Goal: Transaction & Acquisition: Purchase product/service

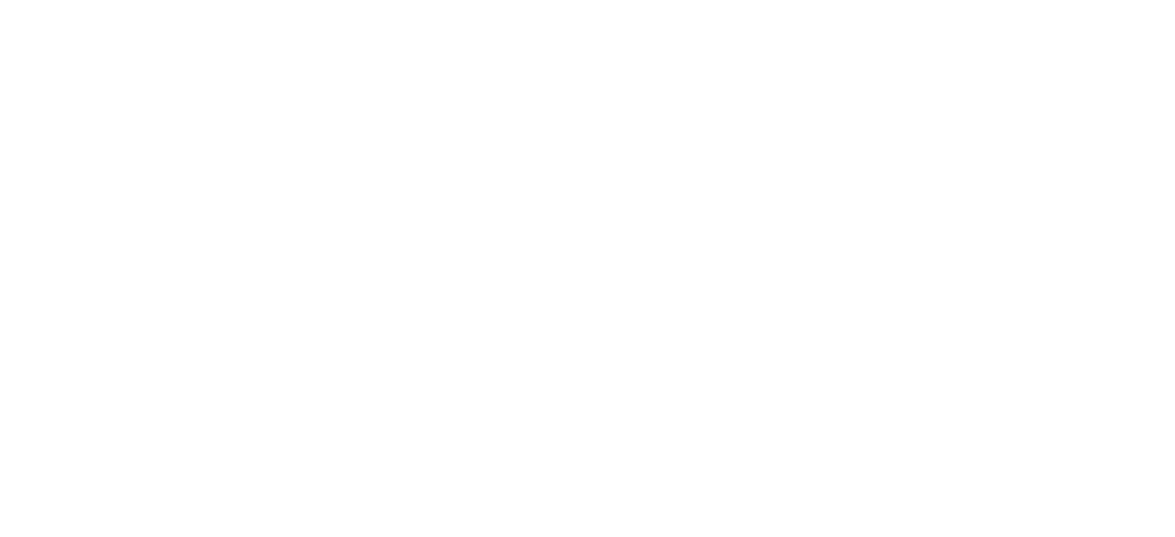
click at [299, 273] on div at bounding box center [587, 268] width 1175 height 537
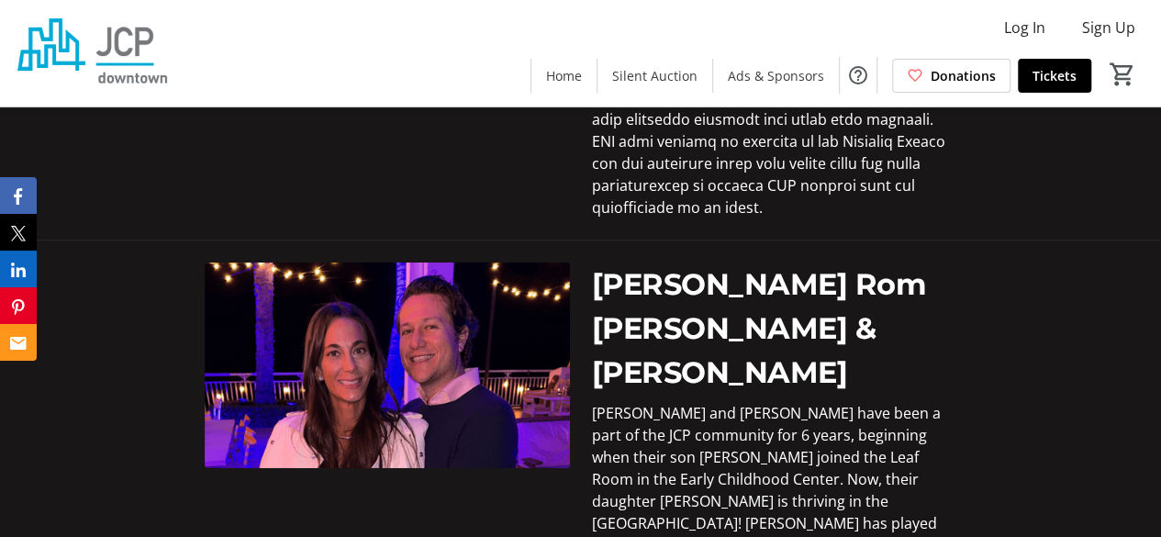
scroll to position [2941, 0]
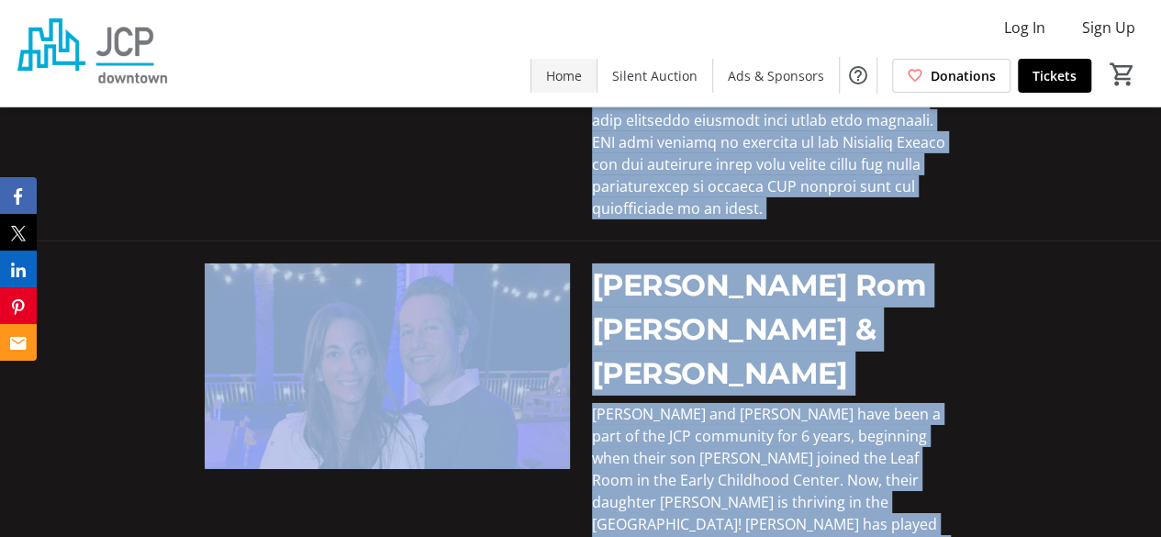
drag, startPoint x: 812, startPoint y: 396, endPoint x: 593, endPoint y: 89, distance: 376.5
click at [593, 89] on mat-sidenav-content "Log In Sign Up Home Silent Auction Ads & Sponsors Donations Tickets 0 Home Sile…" at bounding box center [580, 179] width 1161 height 6240
click at [599, 404] on span "[PERSON_NAME] and [PERSON_NAME] have been a part of the JCP community for 6 yea…" at bounding box center [769, 502] width 355 height 196
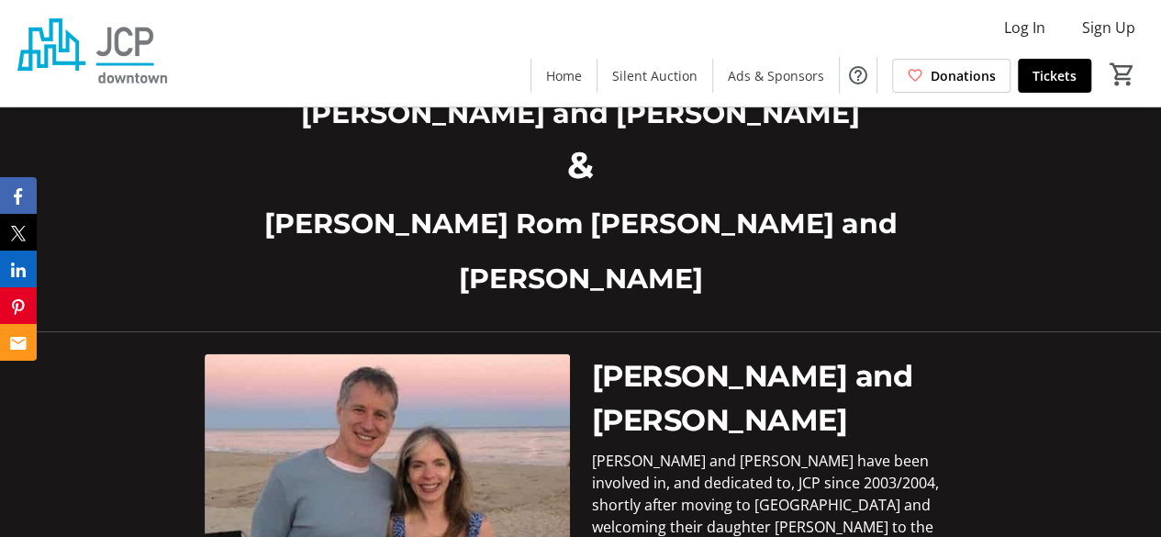
scroll to position [1784, 0]
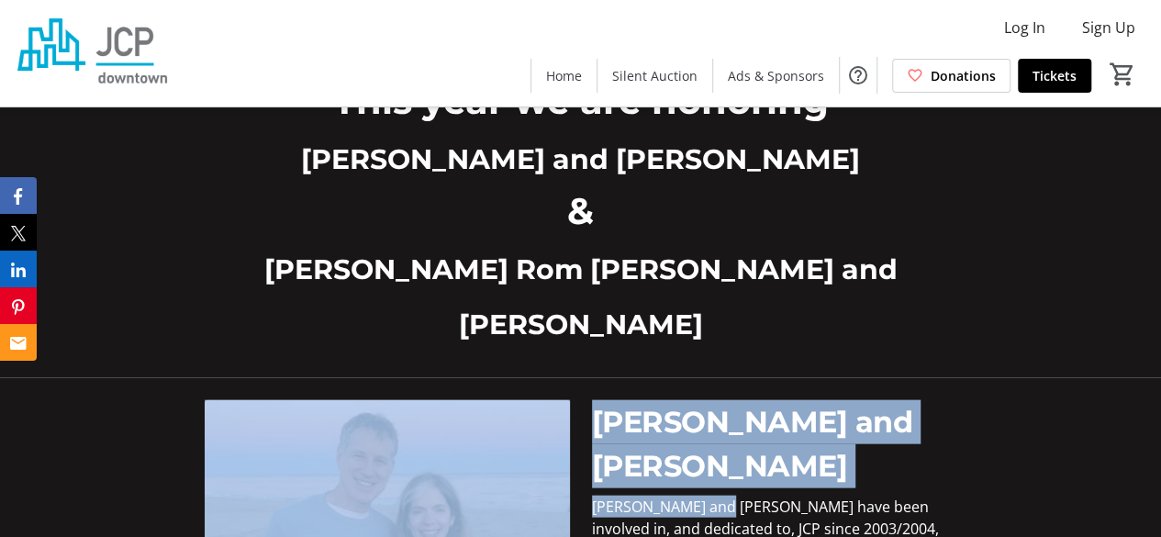
drag, startPoint x: 718, startPoint y: 439, endPoint x: 542, endPoint y: 312, distance: 217.1
drag, startPoint x: 455, startPoint y: 186, endPoint x: 674, endPoint y: 392, distance: 300.0
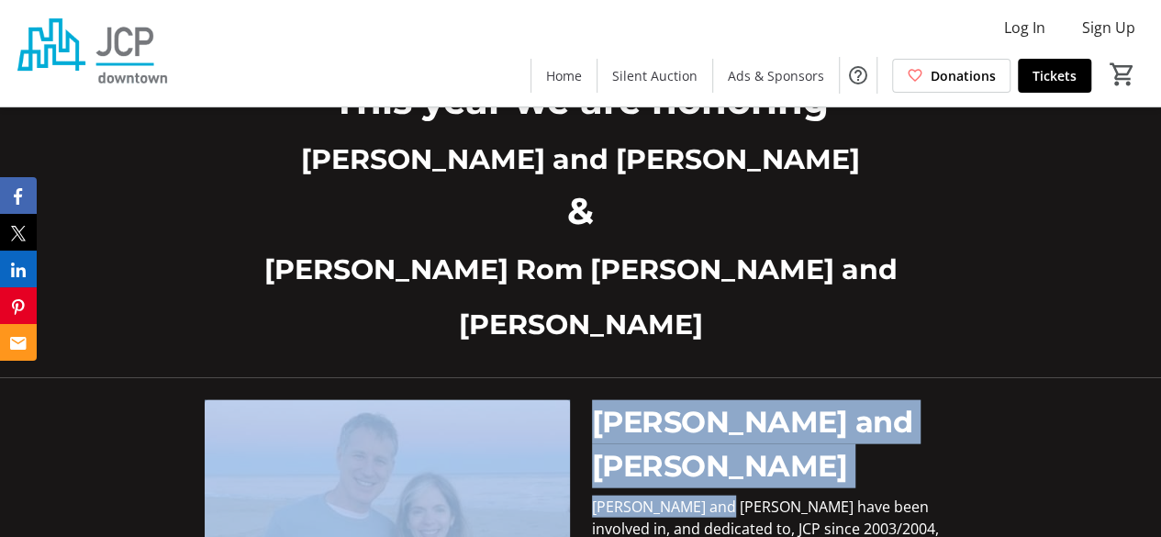
click at [674, 404] on span "[PERSON_NAME] and [PERSON_NAME]" at bounding box center [752, 444] width 321 height 80
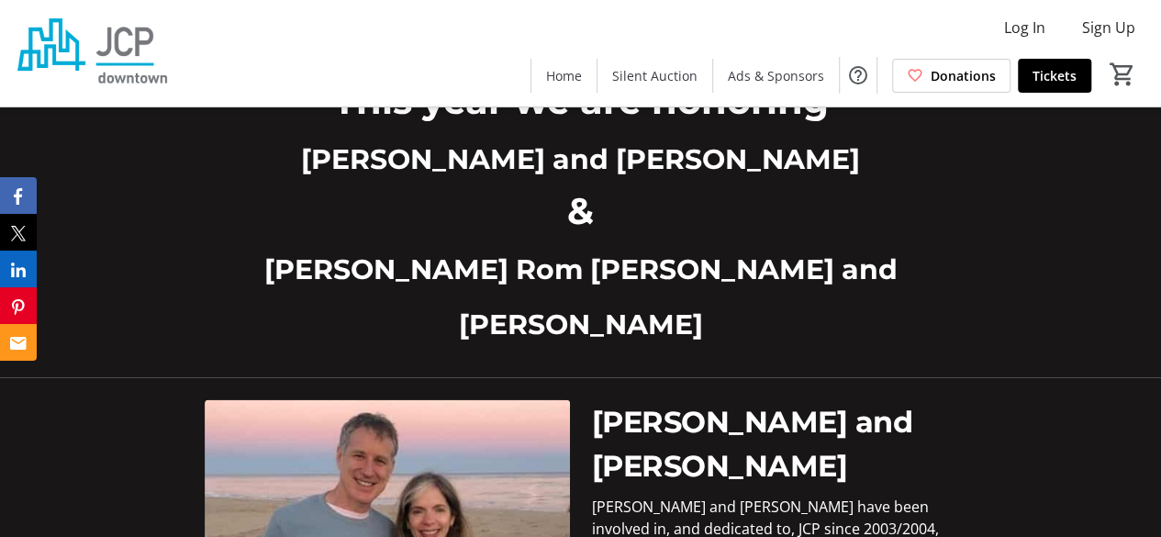
drag, startPoint x: 829, startPoint y: 397, endPoint x: 291, endPoint y: 166, distance: 585.2
click at [646, 404] on span "[PERSON_NAME] and [PERSON_NAME]" at bounding box center [752, 444] width 321 height 80
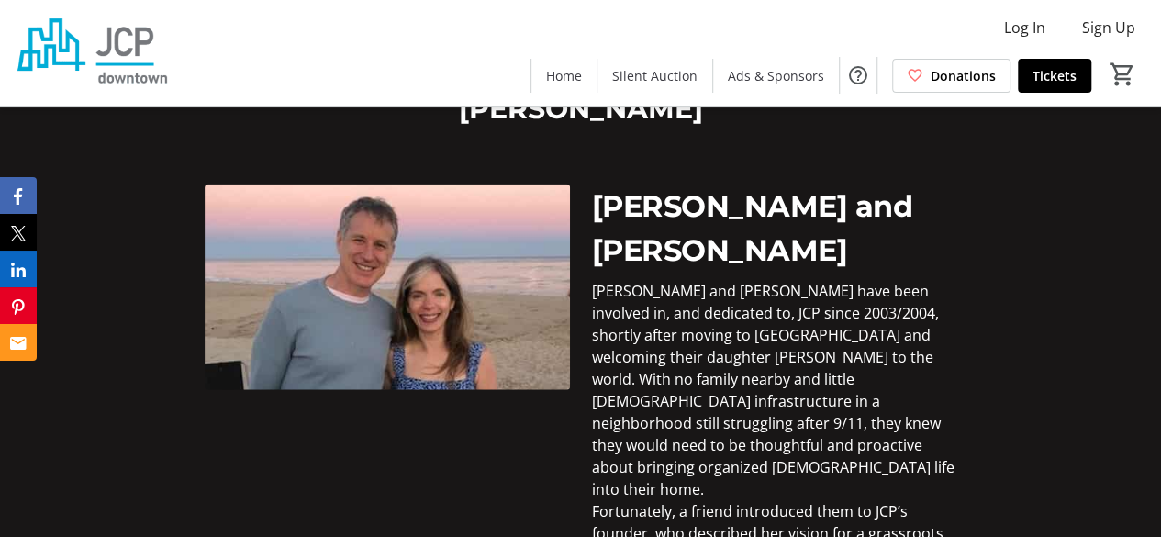
scroll to position [1954, 0]
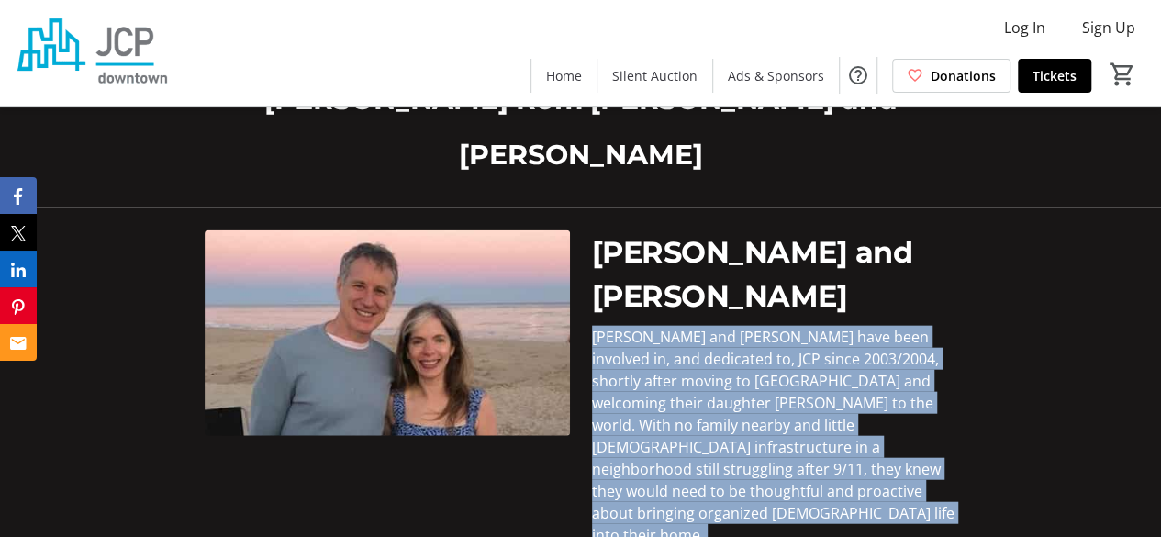
drag, startPoint x: 801, startPoint y: 454, endPoint x: 595, endPoint y: 249, distance: 291.5
click at [650, 355] on span "[PERSON_NAME] and [PERSON_NAME] have been involved in, and dedicated to, JCP si…" at bounding box center [773, 436] width 363 height 218
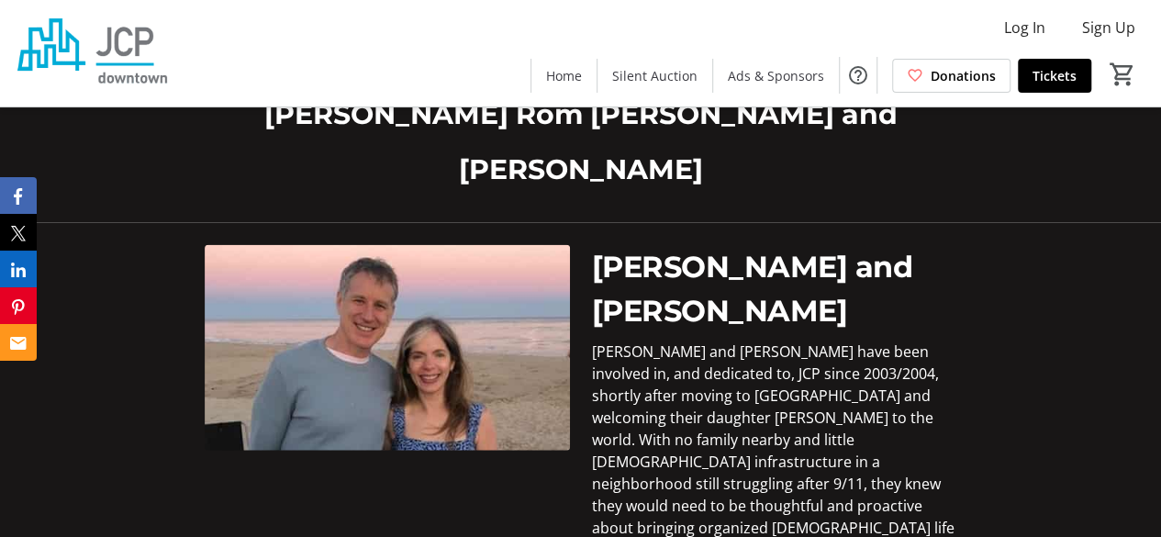
scroll to position [1940, 0]
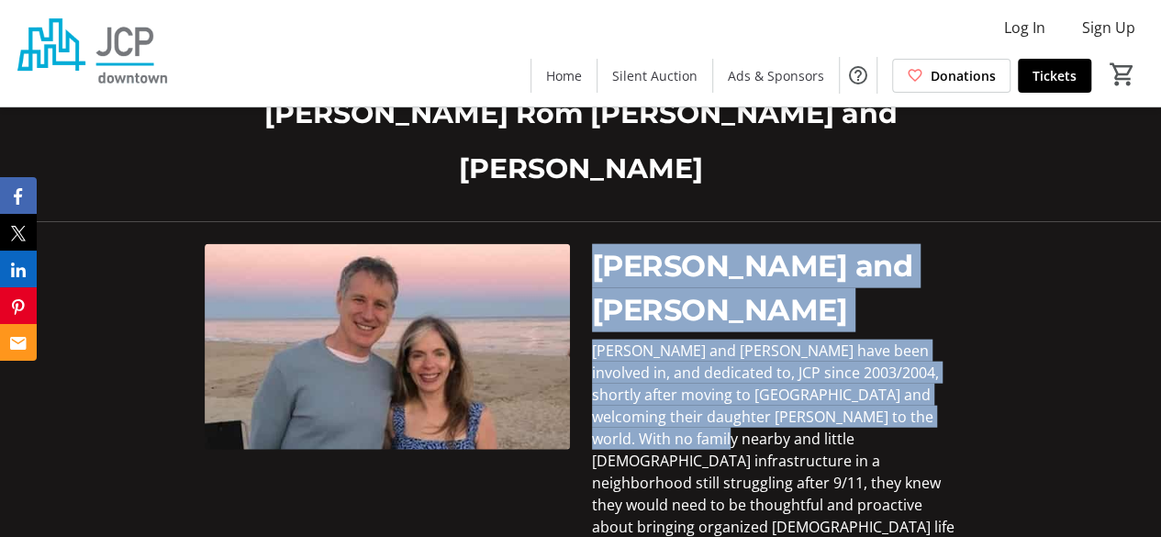
drag, startPoint x: 650, startPoint y: 355, endPoint x: 580, endPoint y: 151, distance: 216.3
click at [581, 244] on div "[PERSON_NAME] and [PERSON_NAME]" at bounding box center [774, 288] width 387 height 88
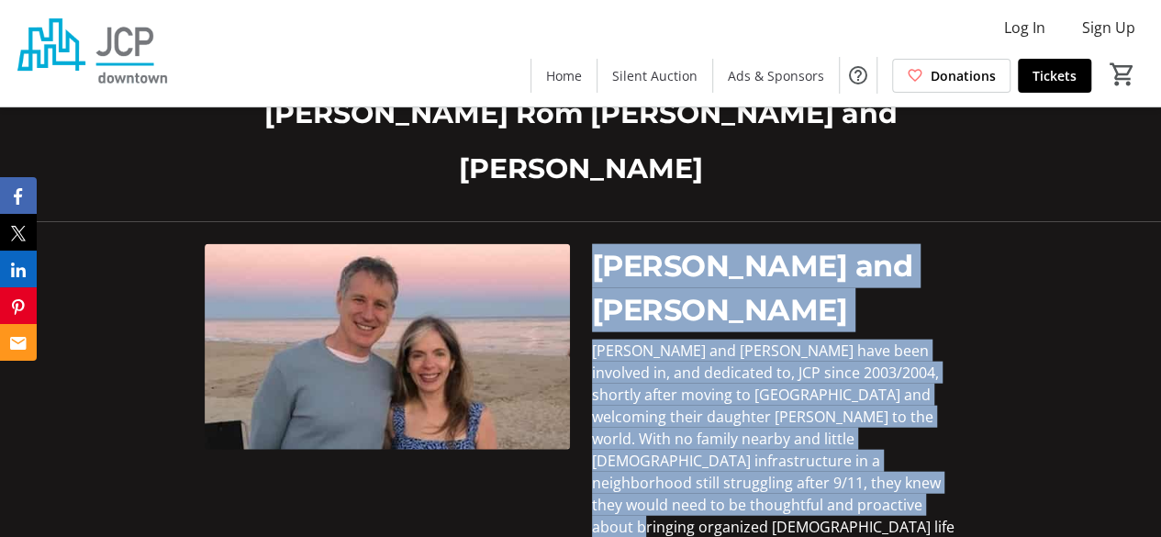
drag, startPoint x: 584, startPoint y: 148, endPoint x: 804, endPoint y: 420, distance: 349.8
click at [804, 420] on span "[PERSON_NAME] and [PERSON_NAME] have been involved in, and dedicated to, JCP si…" at bounding box center [773, 450] width 363 height 218
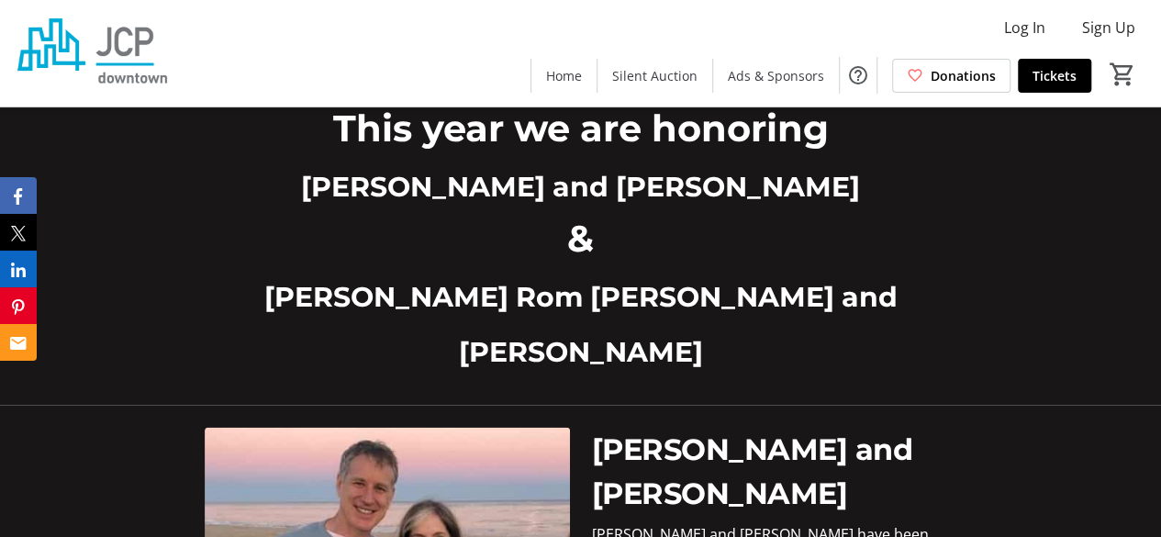
scroll to position [1770, 0]
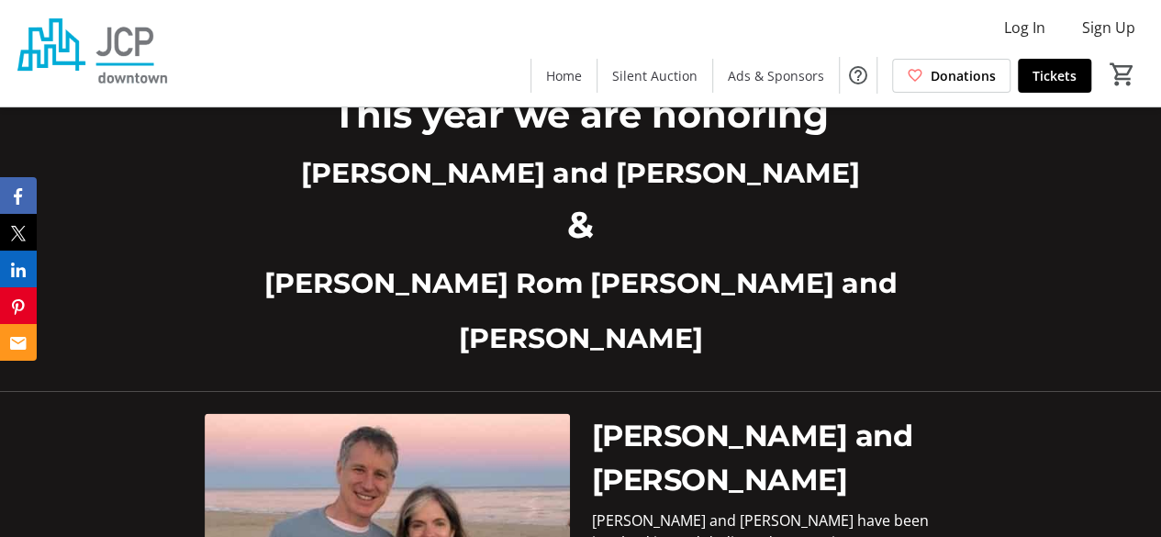
drag, startPoint x: 796, startPoint y: 417, endPoint x: 560, endPoint y: 286, distance: 270.0
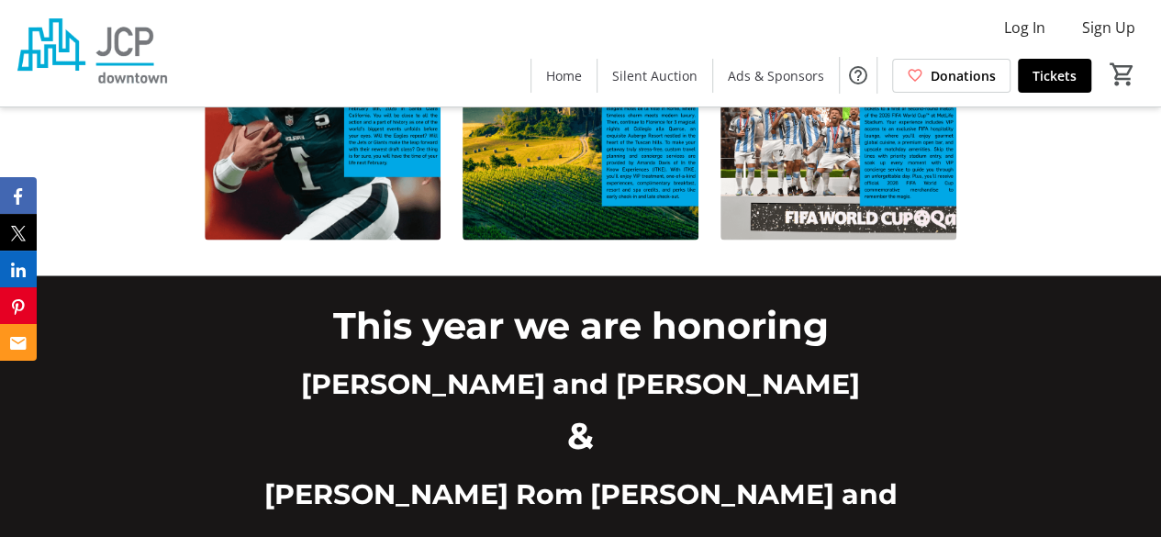
scroll to position [1559, 0]
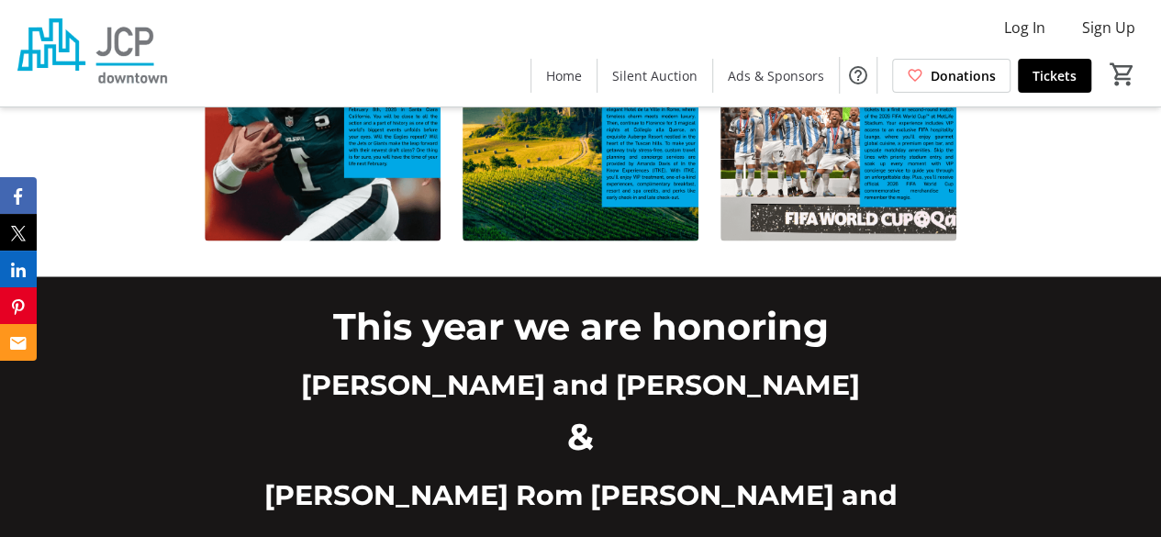
click at [582, 413] on span "&" at bounding box center [580, 435] width 27 height 45
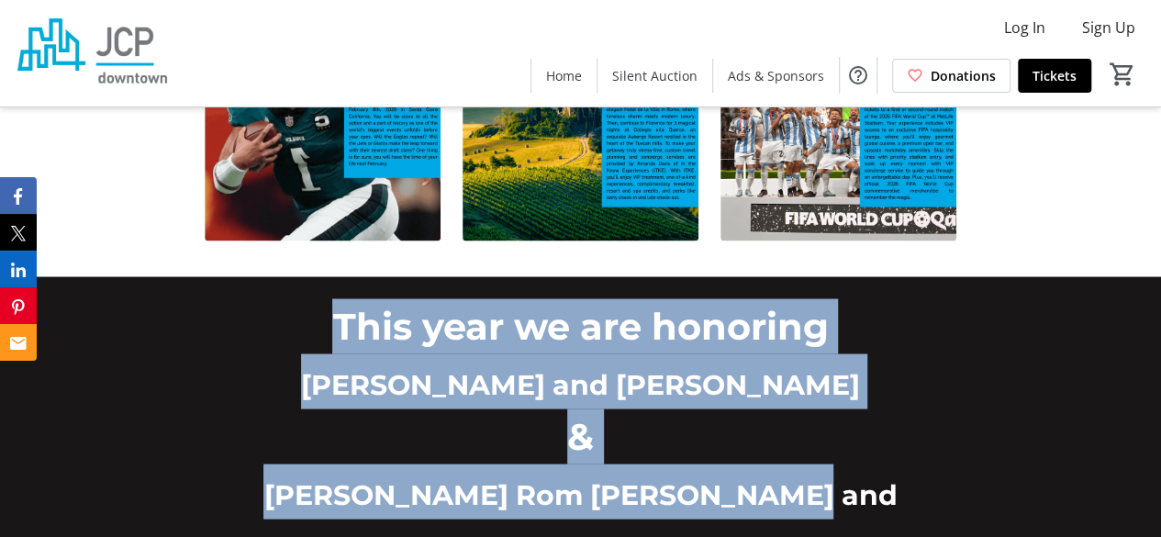
drag, startPoint x: 916, startPoint y: 420, endPoint x: 218, endPoint y: 233, distance: 723.1
click at [218, 298] on div "This year we are honoring [PERSON_NAME] and [PERSON_NAME] & [PERSON_NAME] Rom […" at bounding box center [581, 435] width 752 height 275
click at [219, 298] on p "This year we are honoring" at bounding box center [581, 325] width 752 height 55
drag, startPoint x: 227, startPoint y: 241, endPoint x: 865, endPoint y: 434, distance: 666.8
click at [865, 434] on div "This year we are honoring [PERSON_NAME] and [PERSON_NAME] & [PERSON_NAME] Rom […" at bounding box center [581, 435] width 752 height 275
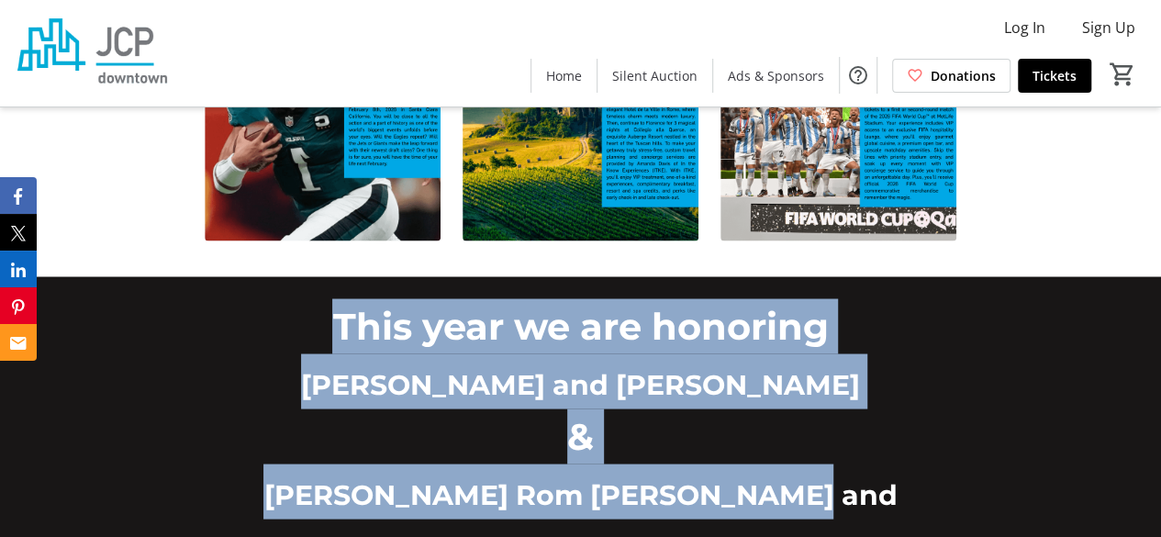
click at [865, 464] on p "[PERSON_NAME] Rom [PERSON_NAME] and [PERSON_NAME]" at bounding box center [581, 519] width 752 height 110
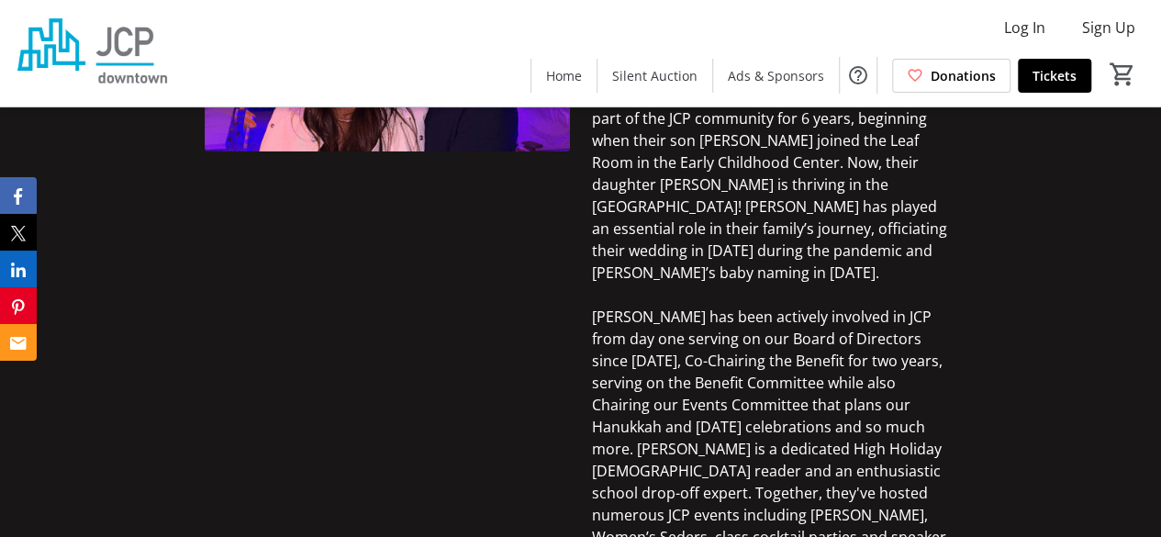
scroll to position [3251, 0]
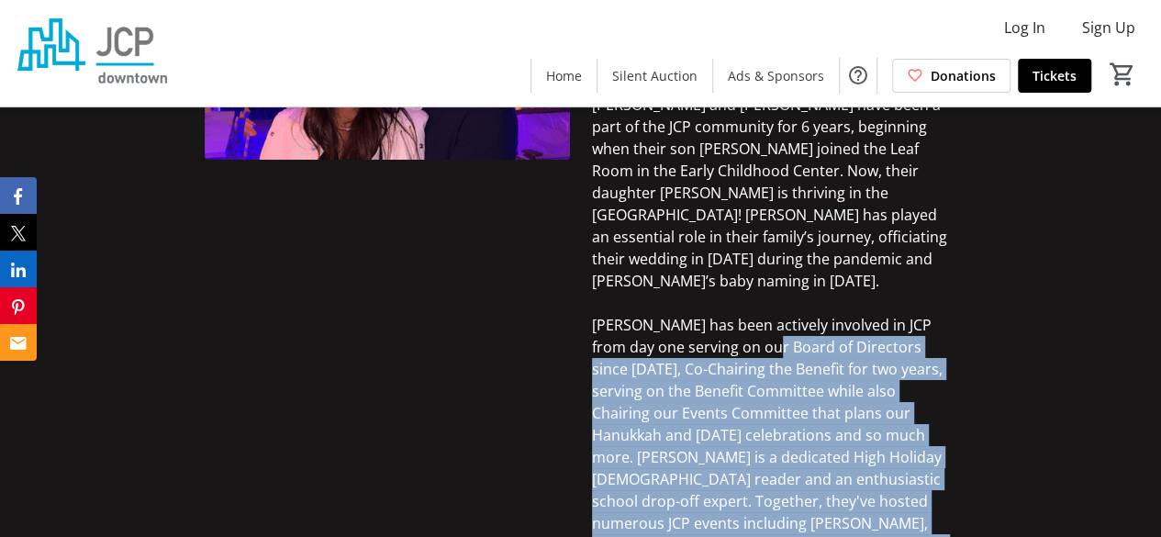
drag, startPoint x: 859, startPoint y: 474, endPoint x: 734, endPoint y: 144, distance: 352.8
click at [734, 314] on p "[PERSON_NAME] has been actively involved in JCP from day one serving on our Boa…" at bounding box center [774, 523] width 365 height 419
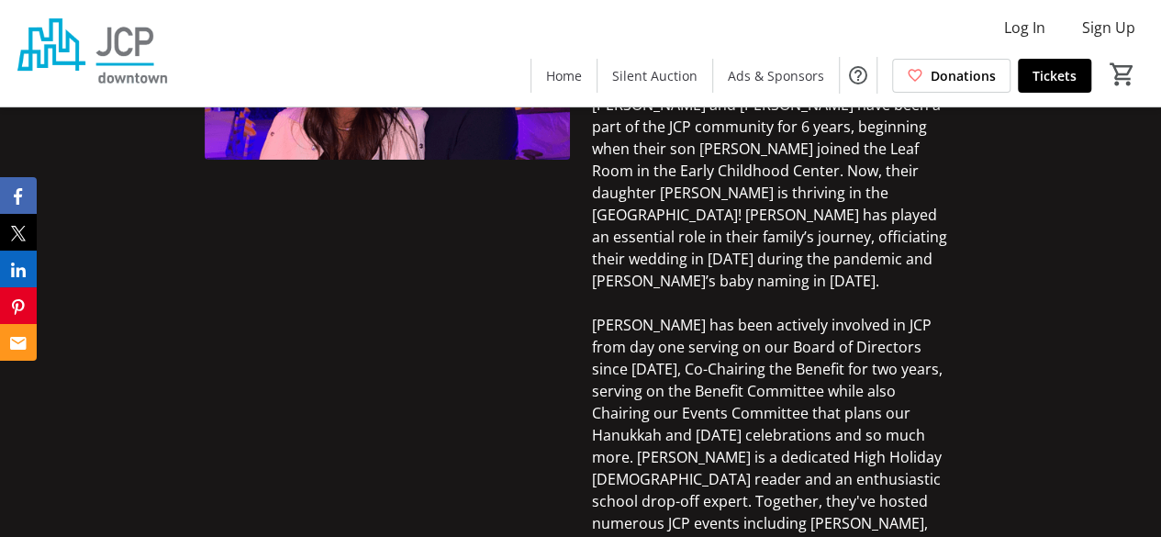
click at [731, 315] on span "[PERSON_NAME] has been actively involved in JCP from day one serving on our Boa…" at bounding box center [771, 523] width 358 height 417
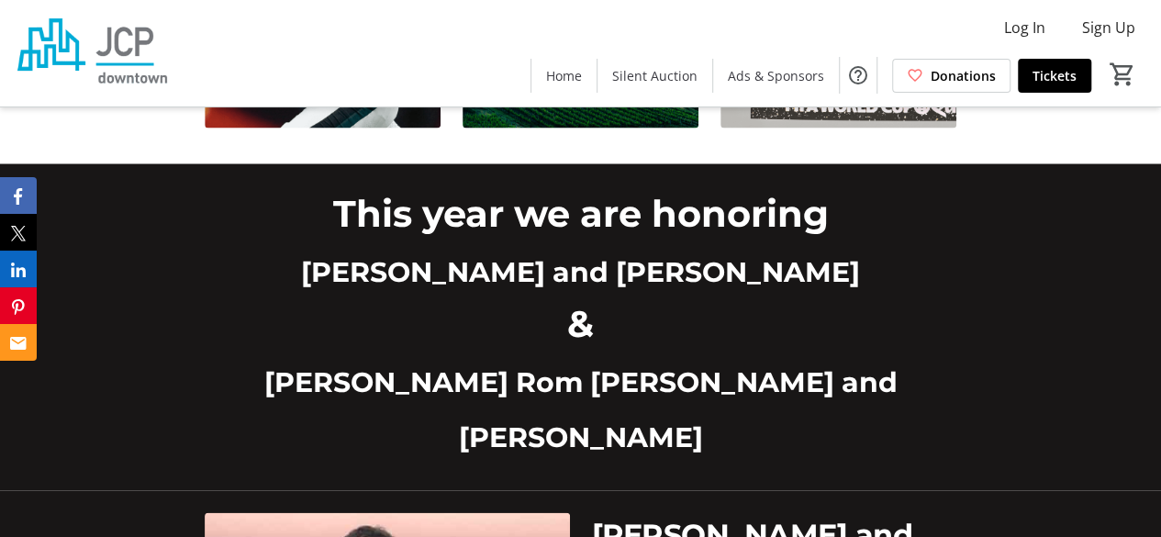
scroll to position [1673, 0]
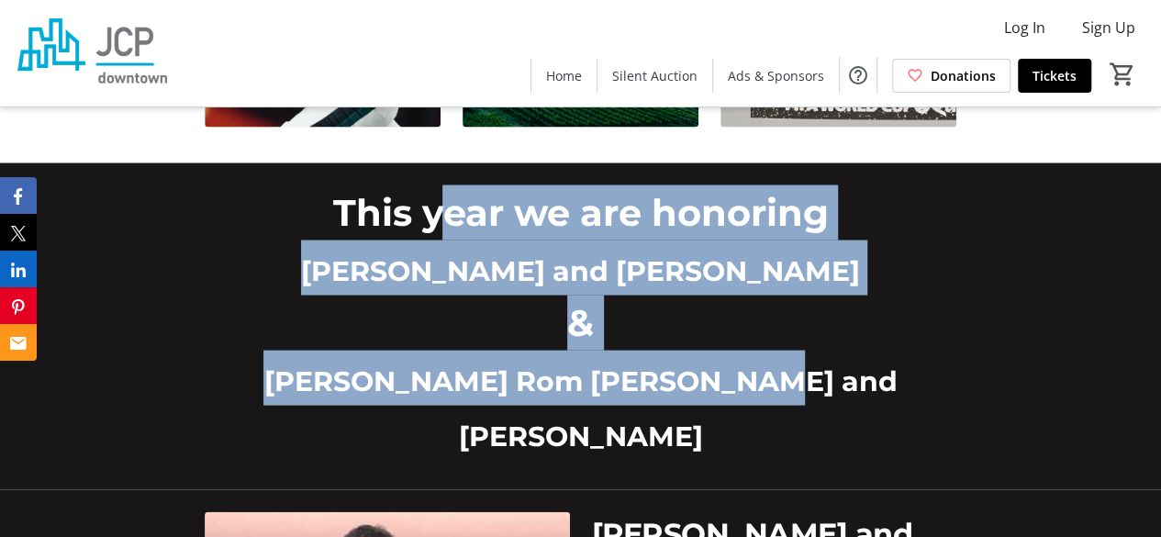
drag, startPoint x: 797, startPoint y: 346, endPoint x: 424, endPoint y: 110, distance: 441.1
click at [424, 162] on div "This year we are honoring [PERSON_NAME] and [PERSON_NAME] & [PERSON_NAME] Rom […" at bounding box center [580, 325] width 1161 height 327
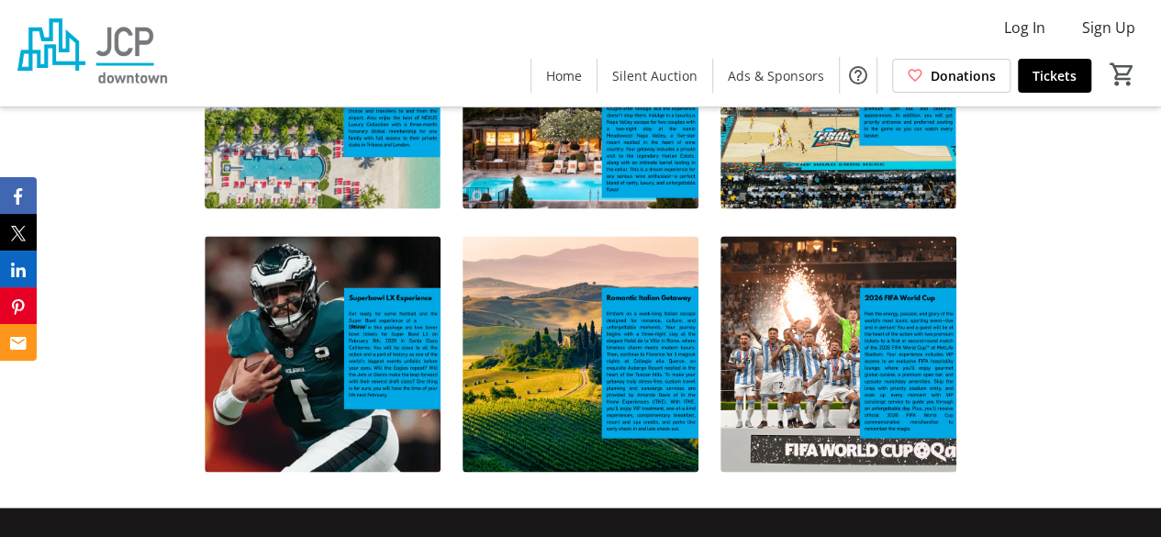
click at [353, 294] on img at bounding box center [323, 354] width 236 height 236
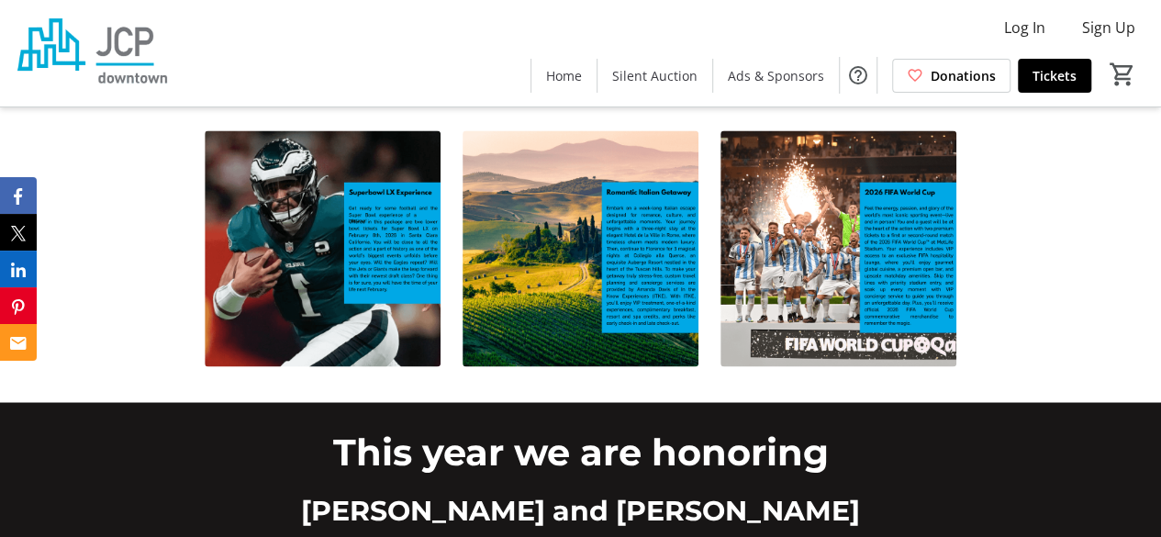
scroll to position [1447, 0]
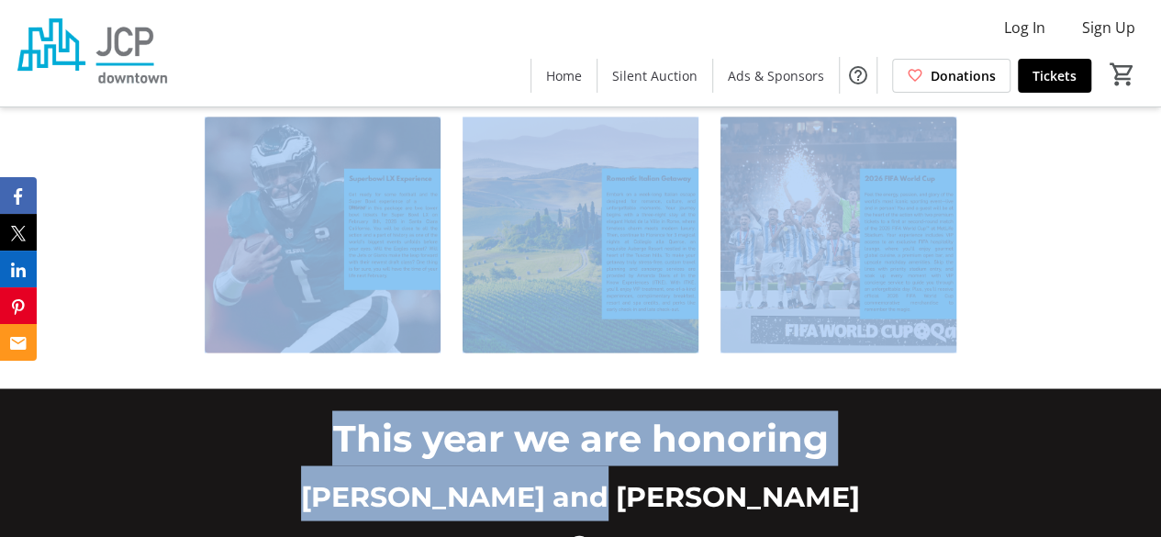
drag, startPoint x: 477, startPoint y: 448, endPoint x: 373, endPoint y: 254, distance: 220.2
click at [375, 415] on span "This year we are honoring" at bounding box center [580, 437] width 496 height 45
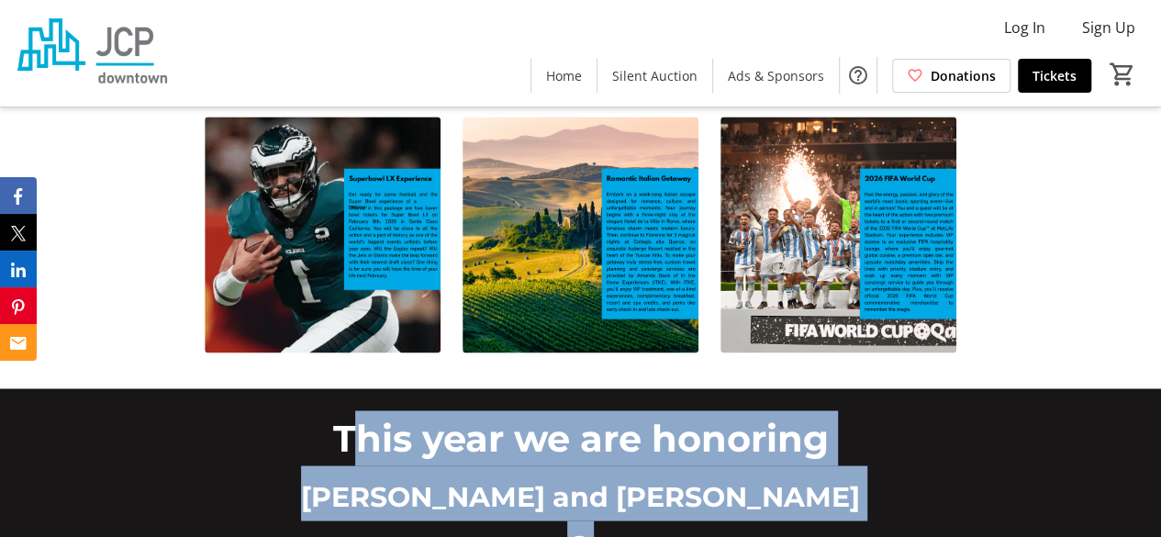
drag, startPoint x: 354, startPoint y: 354, endPoint x: 991, endPoint y: 467, distance: 647.0
drag, startPoint x: 991, startPoint y: 467, endPoint x: 969, endPoint y: 482, distance: 26.5
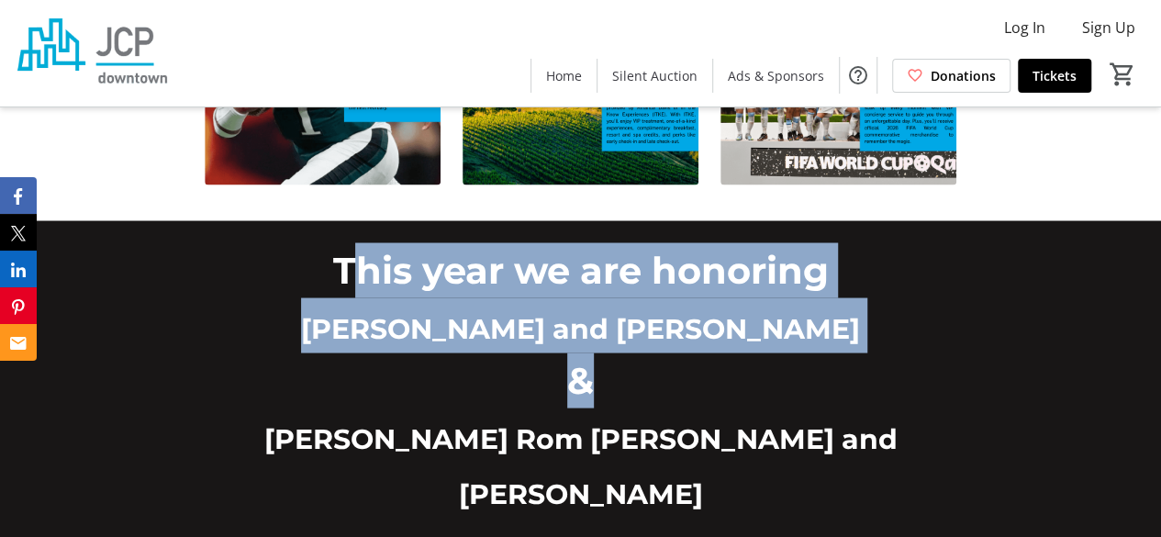
scroll to position [1603, 0]
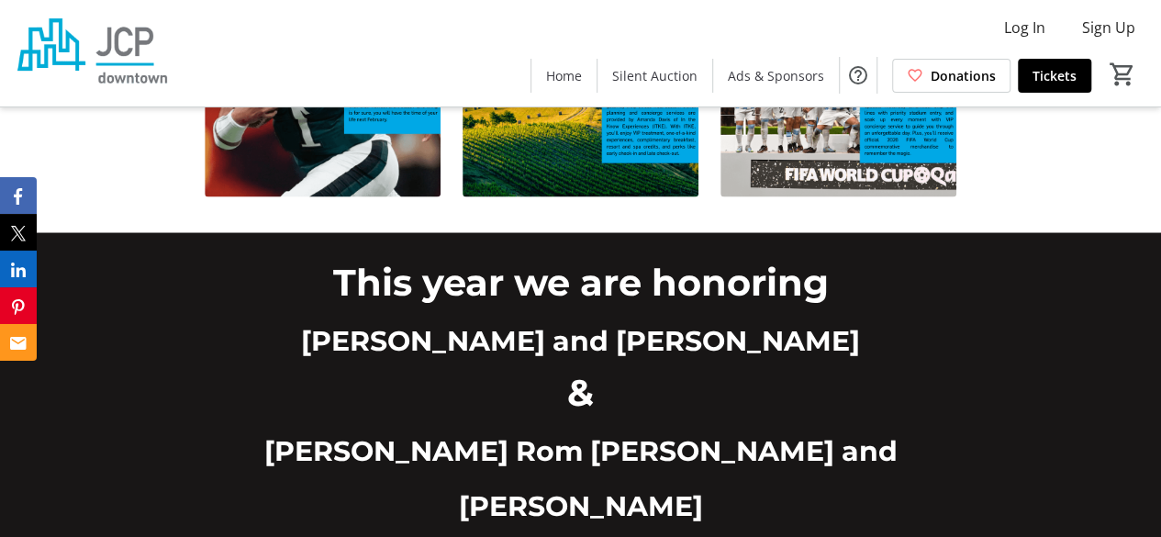
drag, startPoint x: 902, startPoint y: 452, endPoint x: 765, endPoint y: -11, distance: 482.5
drag, startPoint x: 765, startPoint y: -11, endPoint x: 658, endPoint y: 378, distance: 403.6
click at [658, 433] on span "[PERSON_NAME] Rom [PERSON_NAME] and [PERSON_NAME]" at bounding box center [579, 477] width 633 height 89
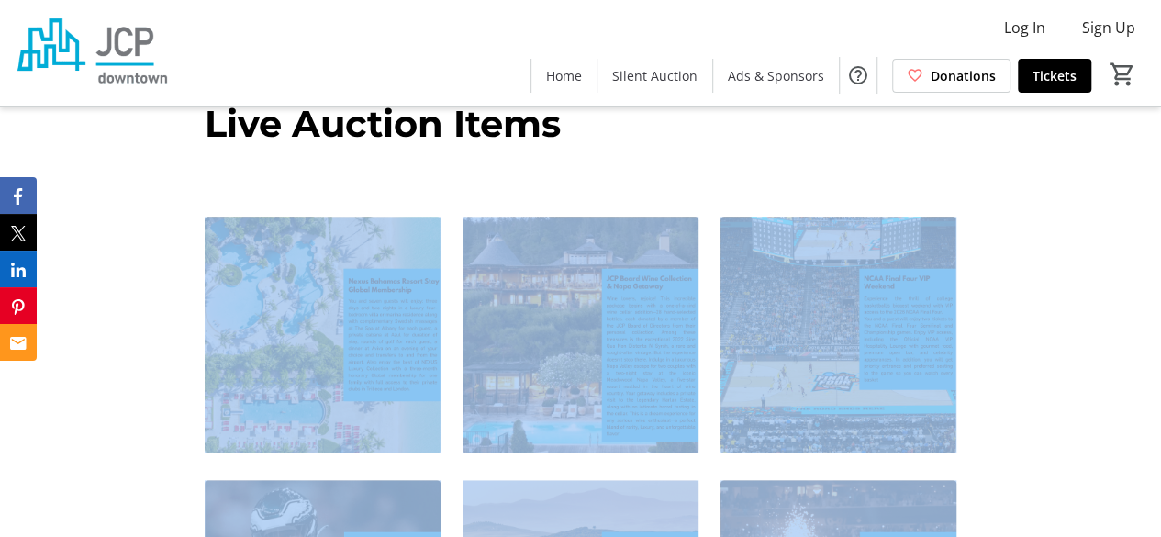
drag, startPoint x: 890, startPoint y: 386, endPoint x: 626, endPoint y: -43, distance: 504.5
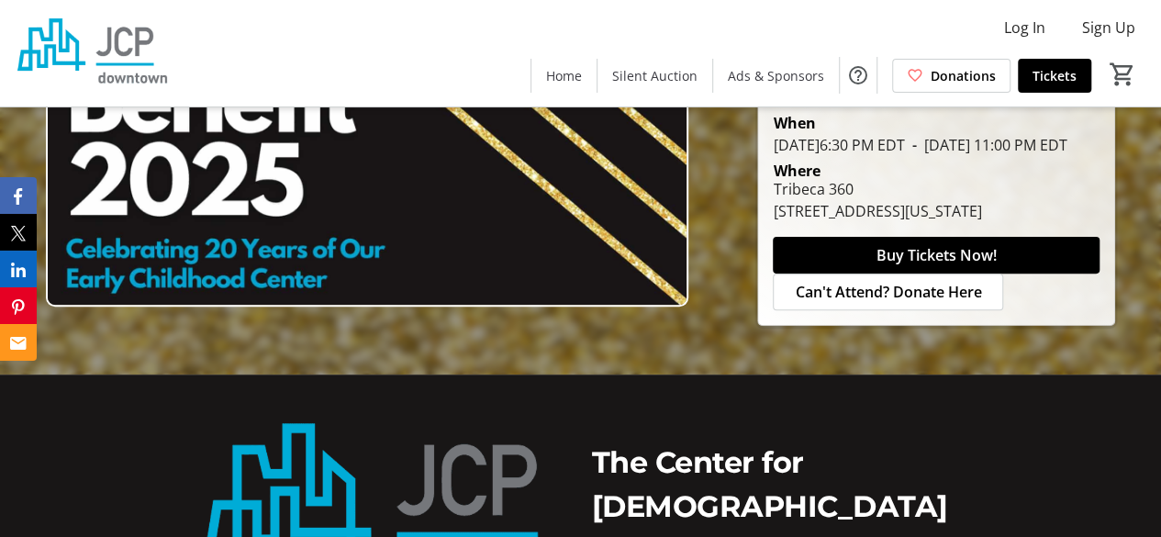
scroll to position [499, 0]
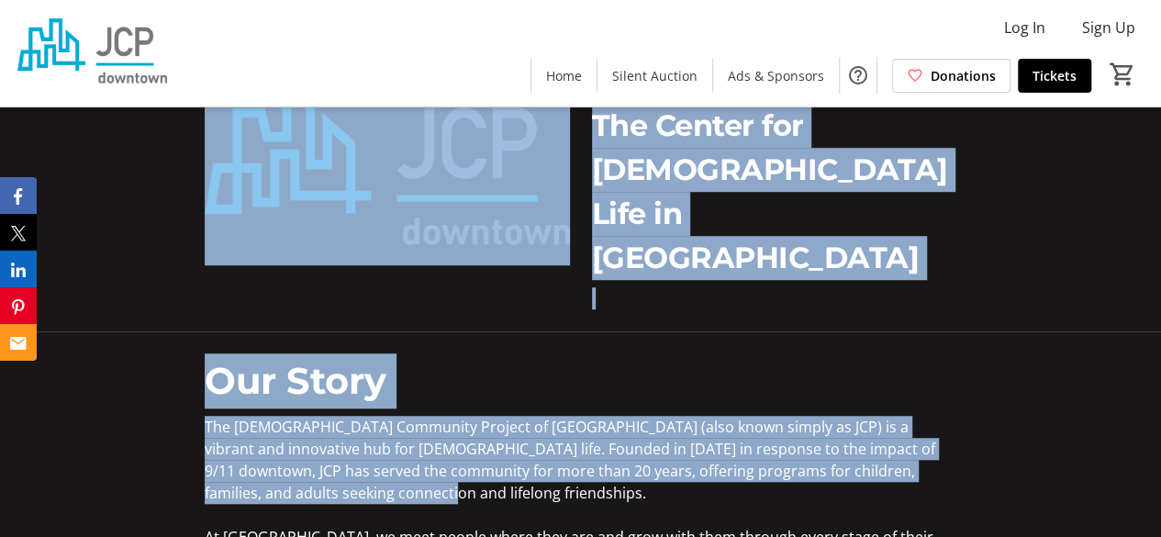
drag, startPoint x: 599, startPoint y: 445, endPoint x: 524, endPoint y: 206, distance: 250.9
click at [521, 212] on img at bounding box center [387, 163] width 365 height 206
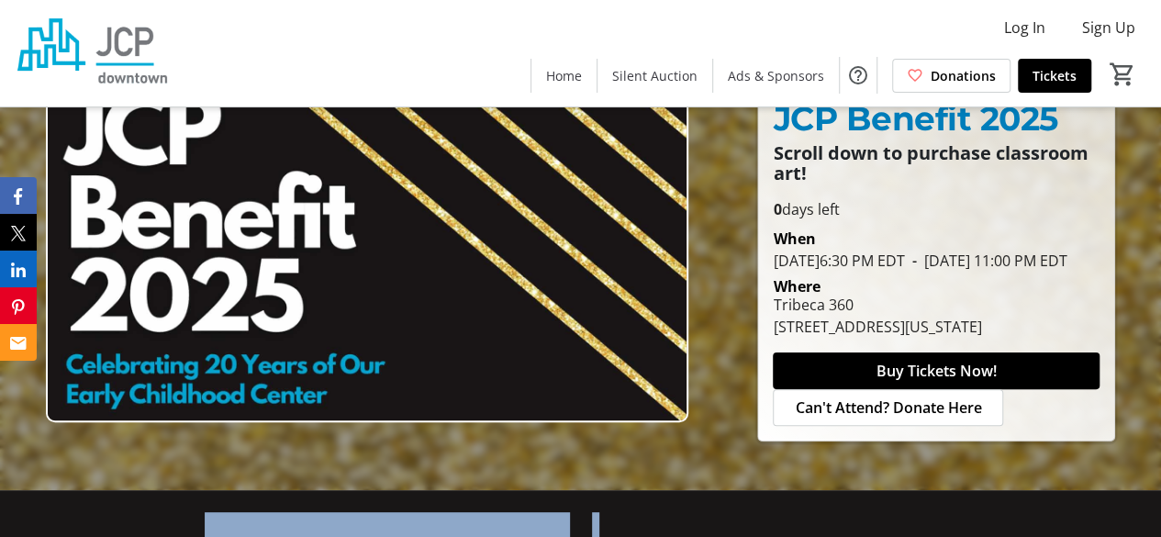
scroll to position [0, 0]
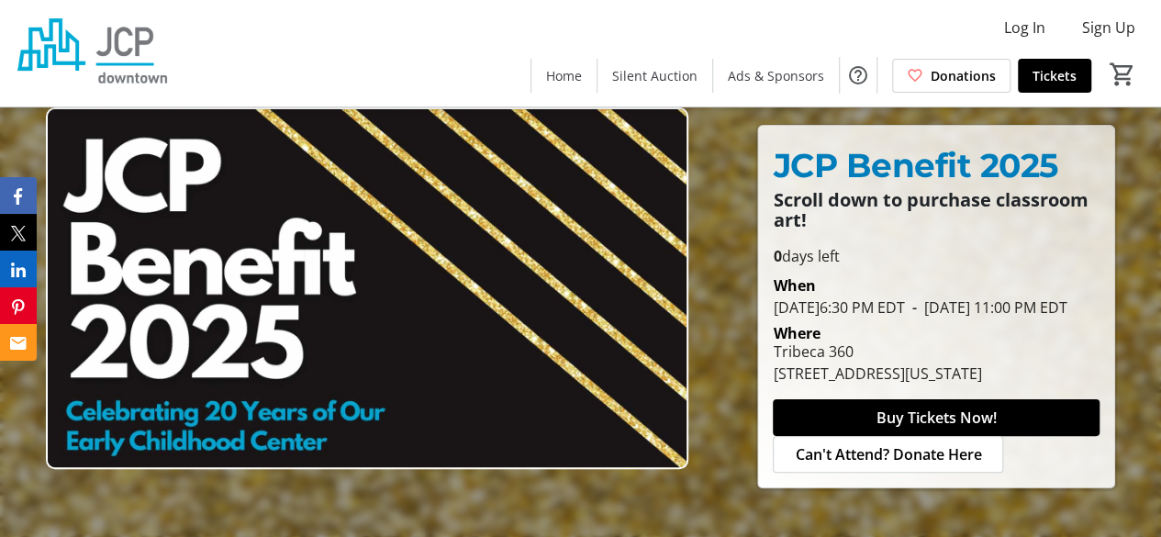
click at [485, 255] on img at bounding box center [367, 288] width 643 height 362
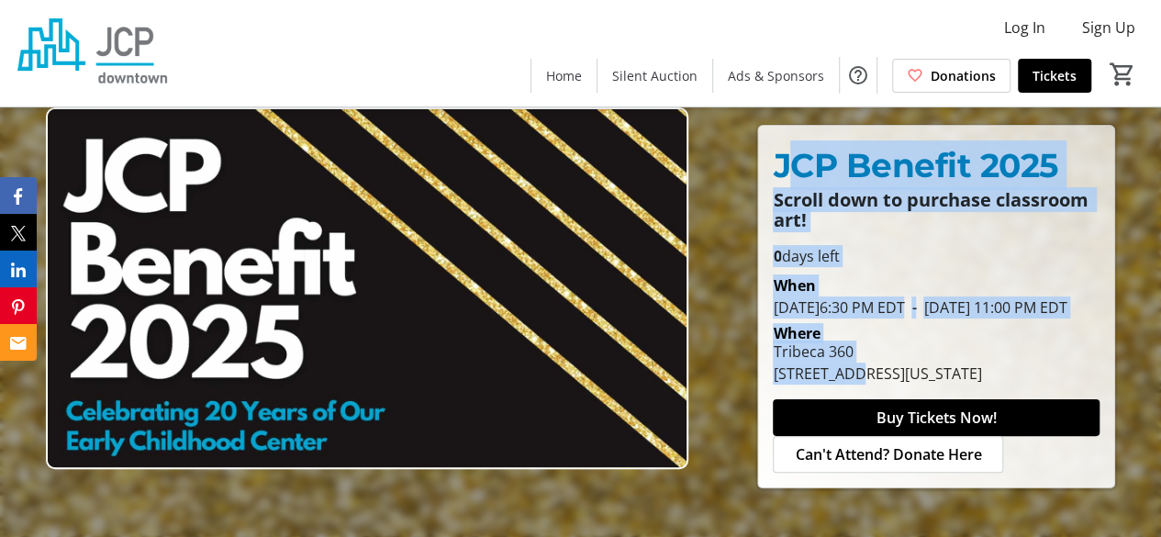
drag, startPoint x: 855, startPoint y: 391, endPoint x: 790, endPoint y: 166, distance: 234.2
click at [790, 166] on div "JCP Benefit 2025 Scroll down to purchase classroom art! JCP Benefit 2025 Scroll…" at bounding box center [936, 307] width 356 height 362
click at [790, 166] on span "JCP Benefit 2025" at bounding box center [915, 165] width 285 height 40
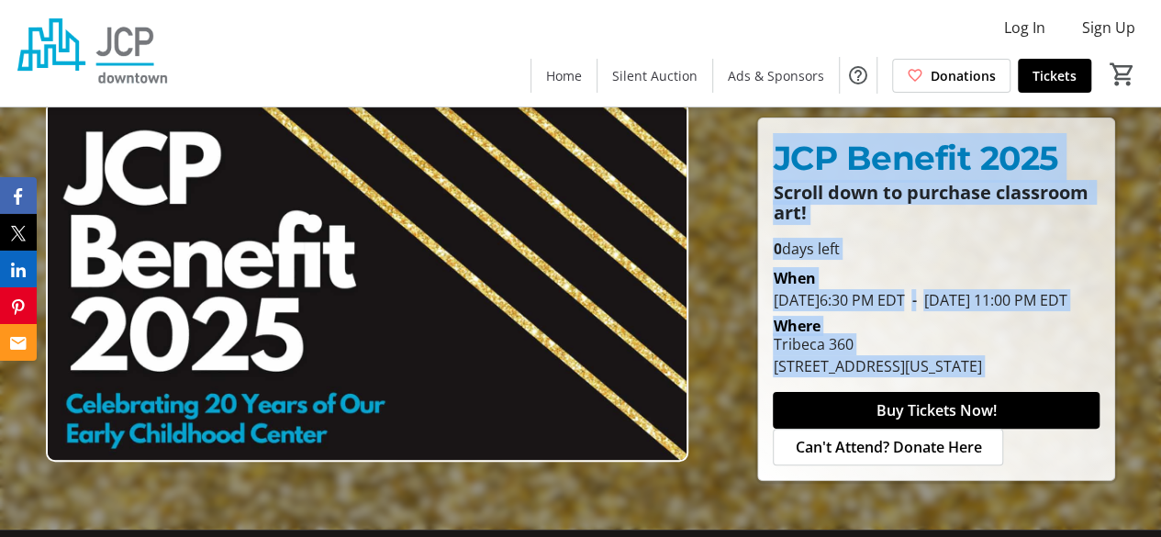
drag, startPoint x: 771, startPoint y: 157, endPoint x: 1066, endPoint y: 395, distance: 378.7
click at [1066, 395] on div "JCP Benefit 2025 Scroll down to purchase classroom art! JCP Benefit 2025 Scroll…" at bounding box center [936, 299] width 356 height 362
drag, startPoint x: 1066, startPoint y: 395, endPoint x: 1039, endPoint y: 383, distance: 29.2
click at [1019, 411] on span at bounding box center [936, 410] width 327 height 44
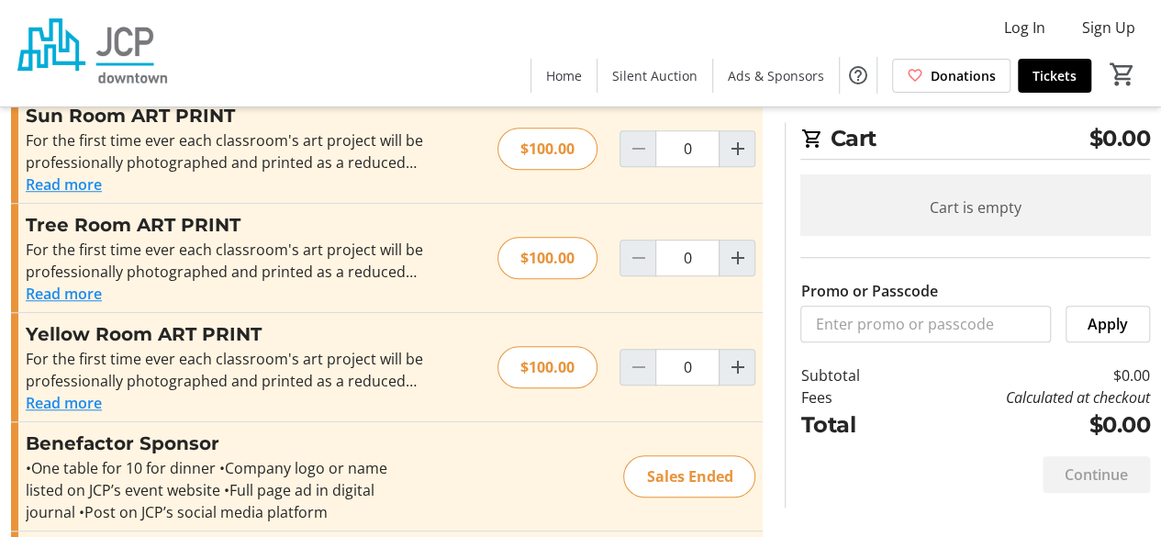
scroll to position [608, 0]
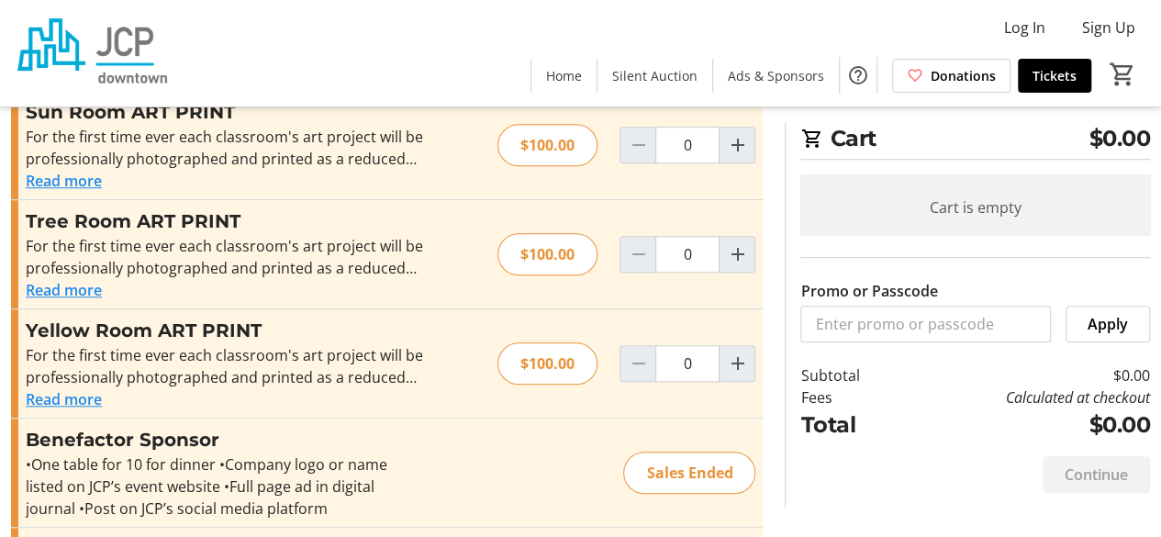
click at [44, 391] on button "Read more" at bounding box center [64, 399] width 76 height 22
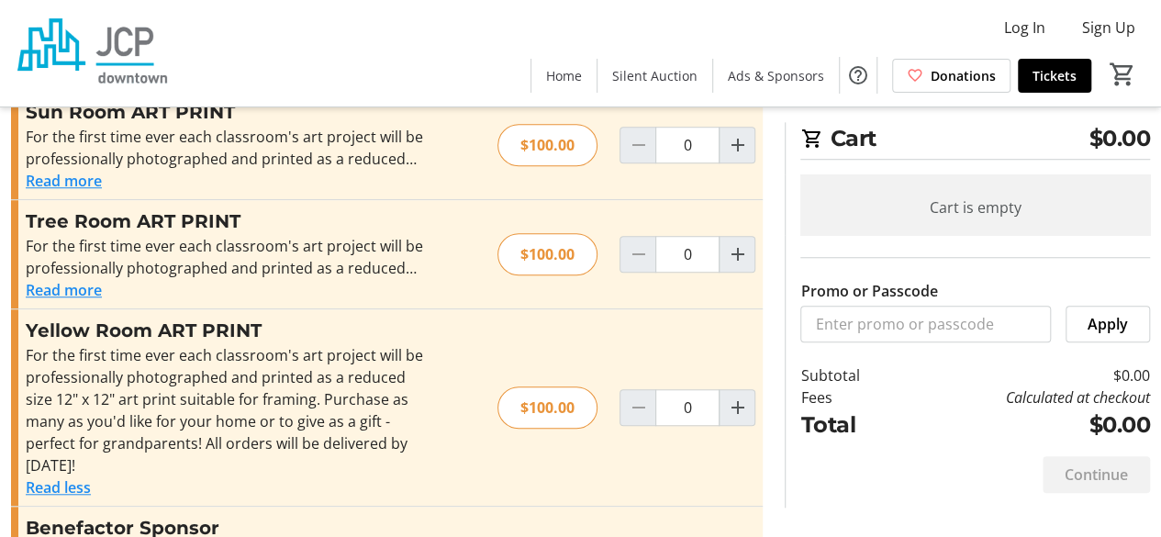
click at [58, 289] on button "Read more" at bounding box center [64, 290] width 76 height 22
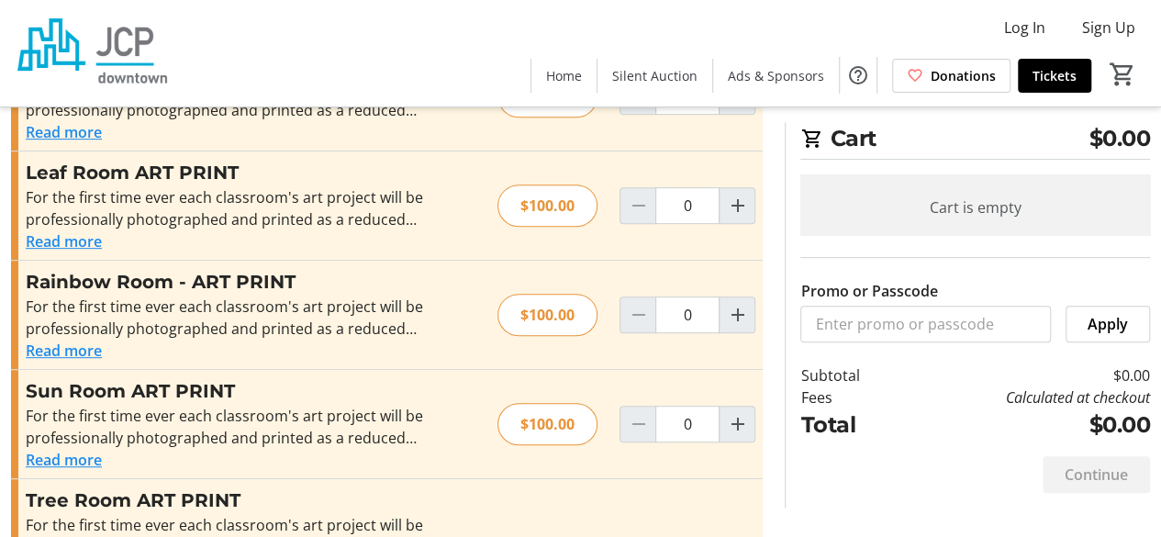
scroll to position [0, 0]
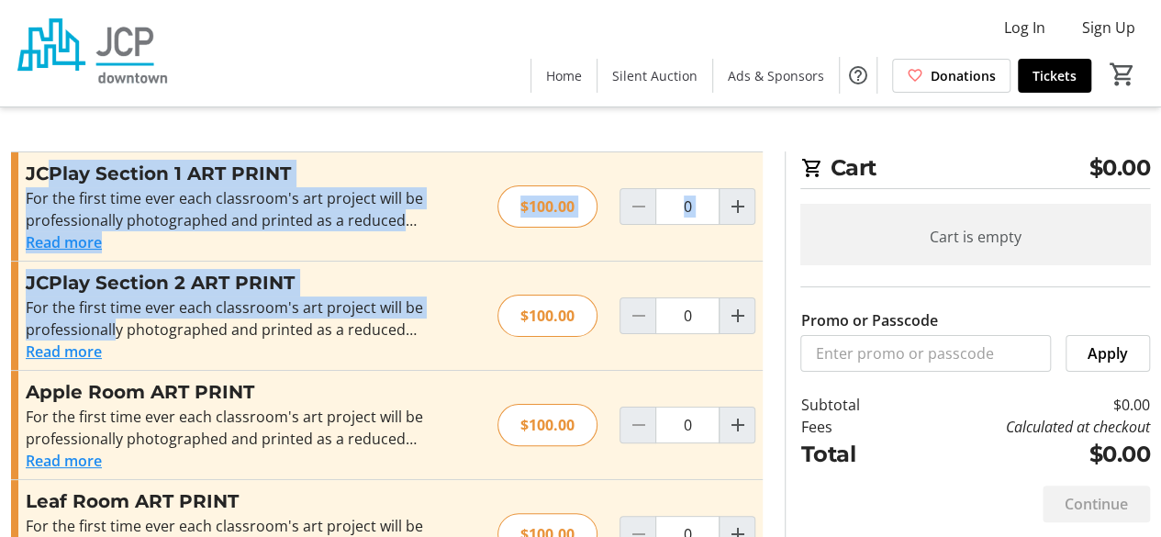
drag, startPoint x: 113, startPoint y: 321, endPoint x: 46, endPoint y: 129, distance: 204.1
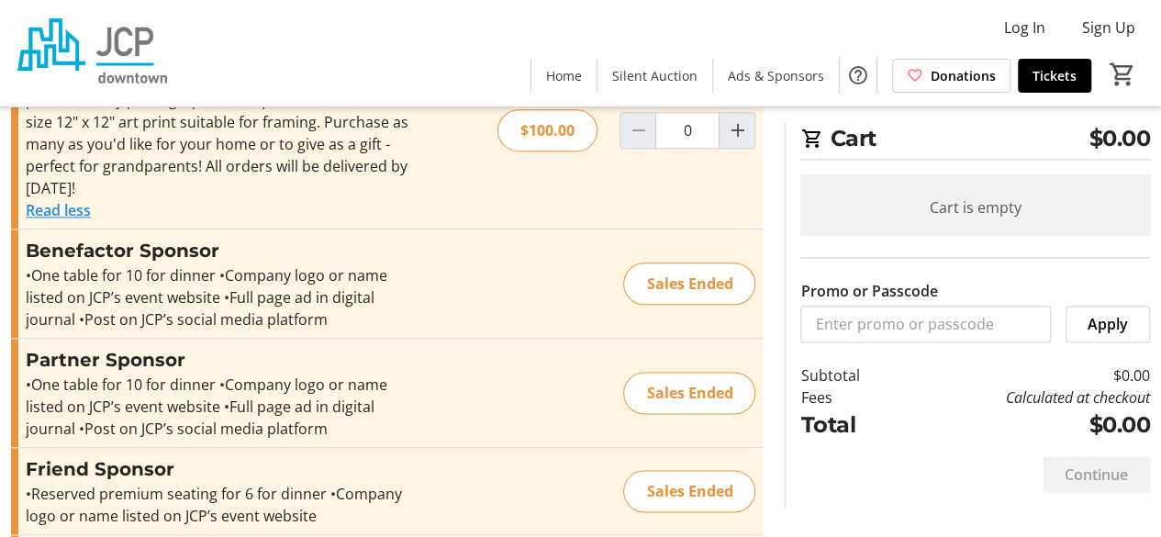
scroll to position [1206, 0]
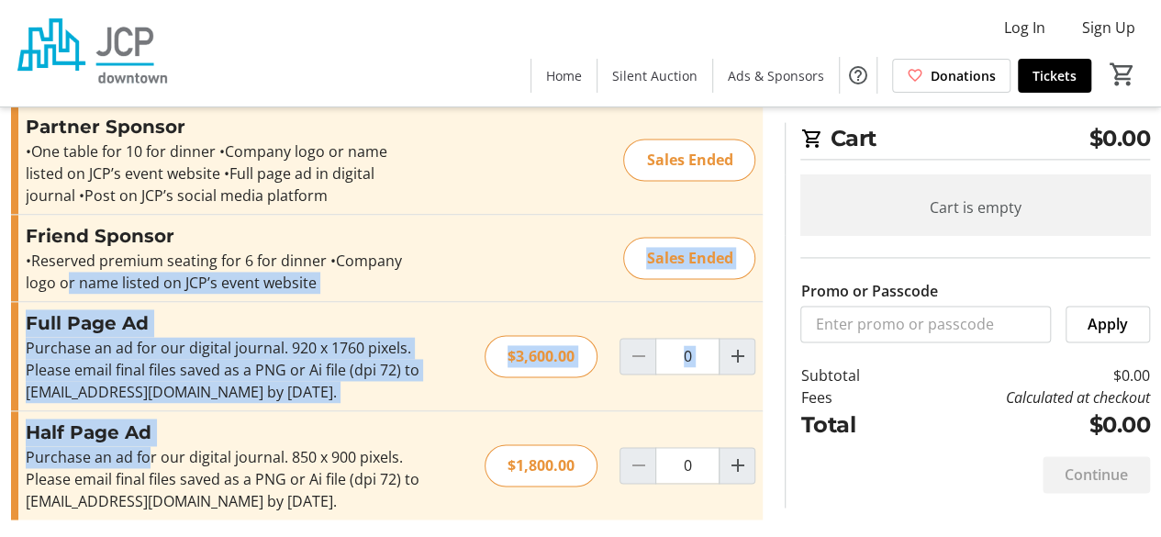
drag, startPoint x: 146, startPoint y: 454, endPoint x: 65, endPoint y: 276, distance: 195.6
click at [65, 276] on div "•Reserved premium seating for 6 for dinner •Company logo or name listed on JCP’…" at bounding box center [226, 272] width 401 height 44
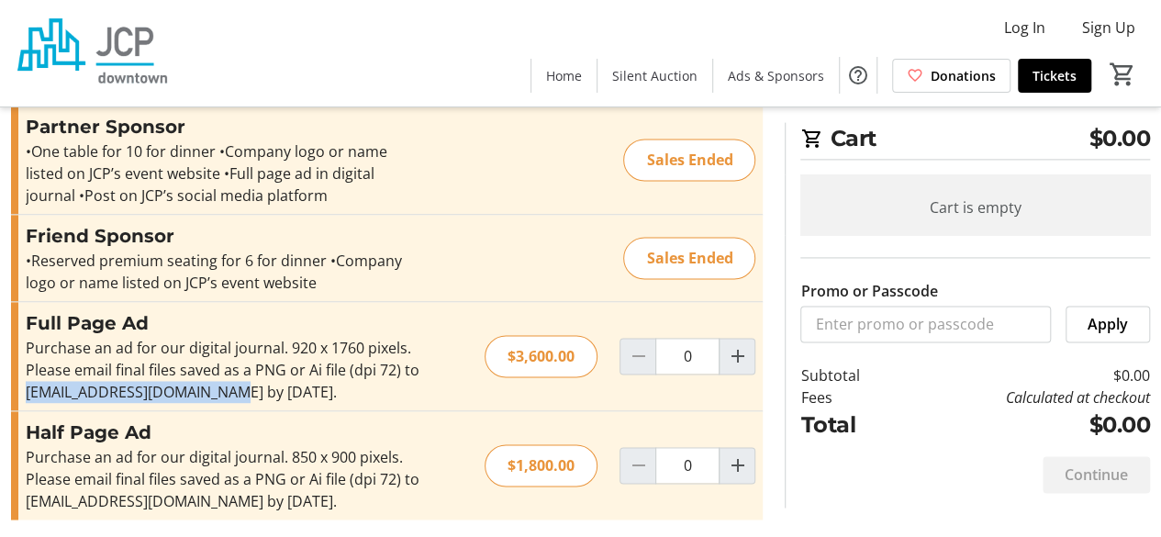
drag, startPoint x: 243, startPoint y: 391, endPoint x: 1, endPoint y: 395, distance: 242.4
click at [130, 423] on h3 "Half Page Ad" at bounding box center [226, 433] width 401 height 28
